Goal: Information Seeking & Learning: Learn about a topic

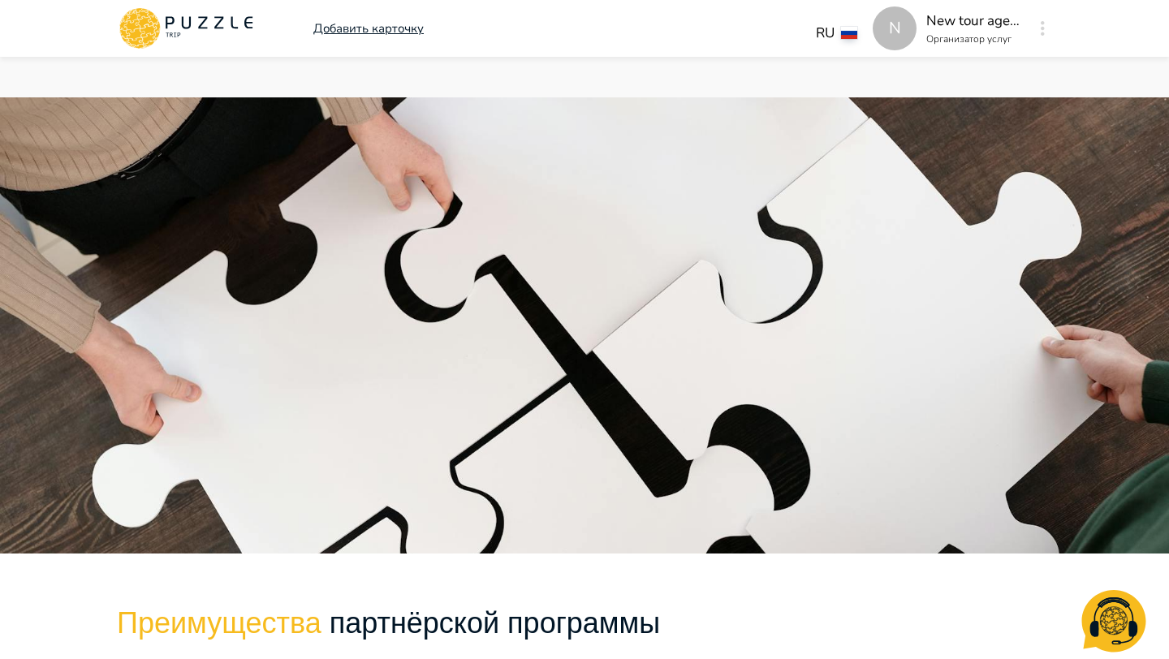
scroll to position [1585, 0]
